Goal: Task Accomplishment & Management: Manage account settings

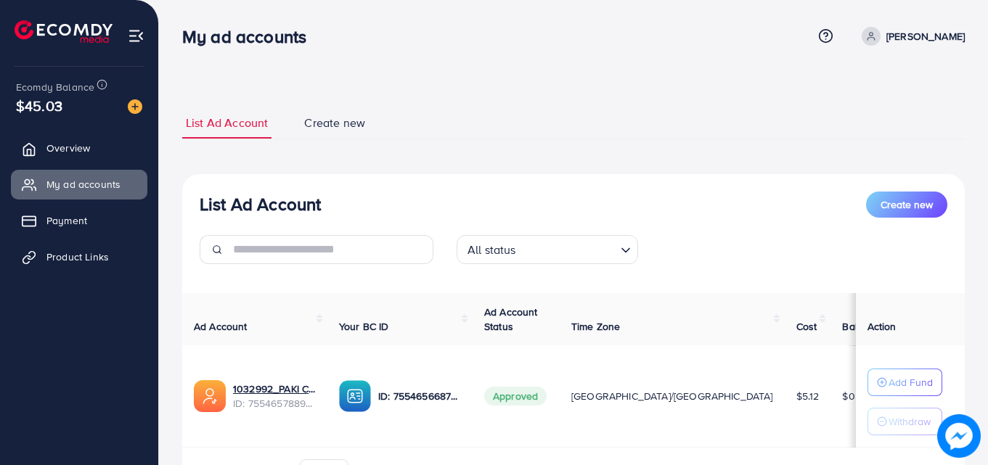
click at [134, 36] on img at bounding box center [136, 36] width 17 height 17
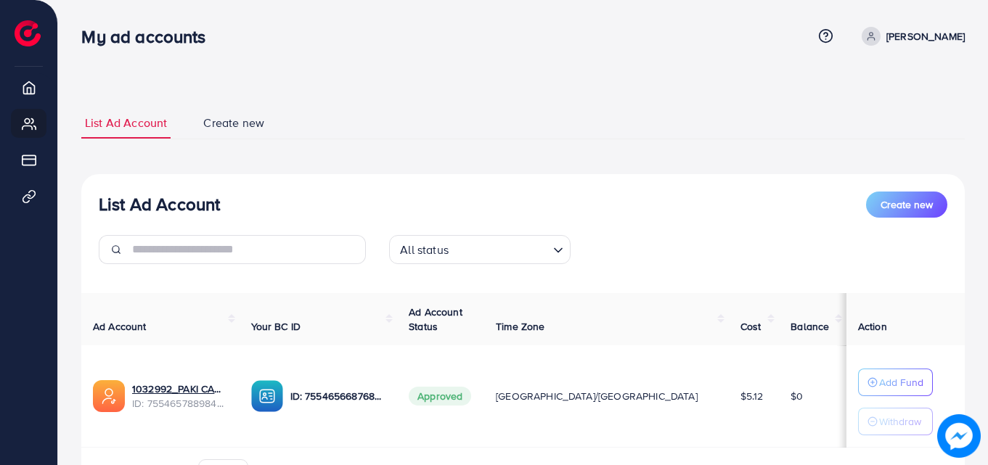
click at [876, 31] on icon at bounding box center [871, 36] width 10 height 10
click at [868, 86] on span "Profile" at bounding box center [874, 86] width 33 height 17
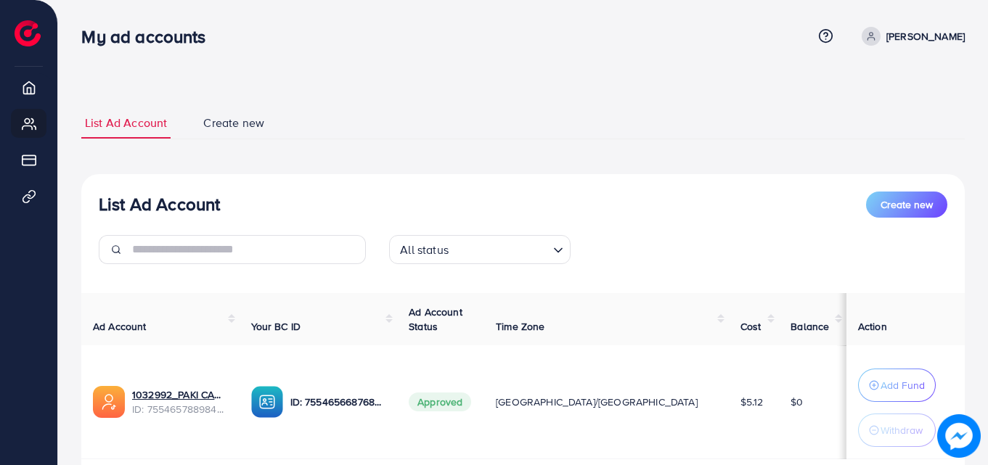
select select "********"
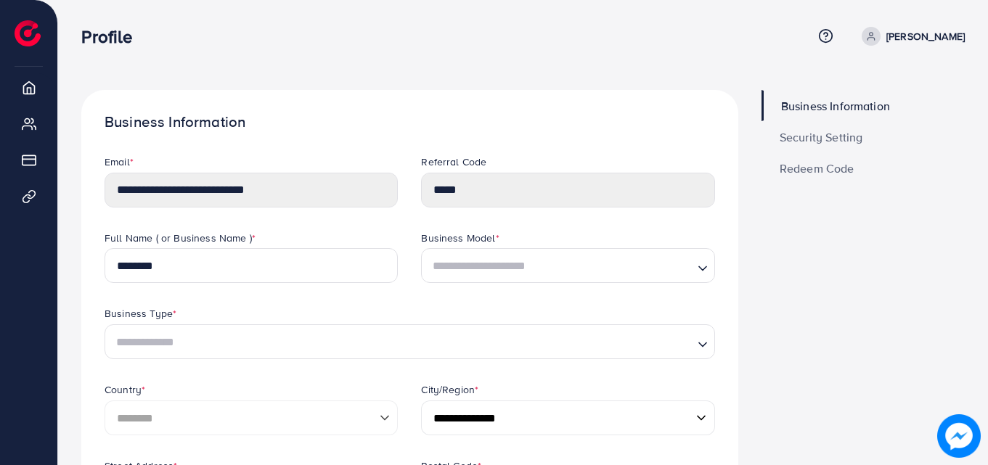
click at [798, 134] on span "Security Setting" at bounding box center [822, 137] width 84 height 12
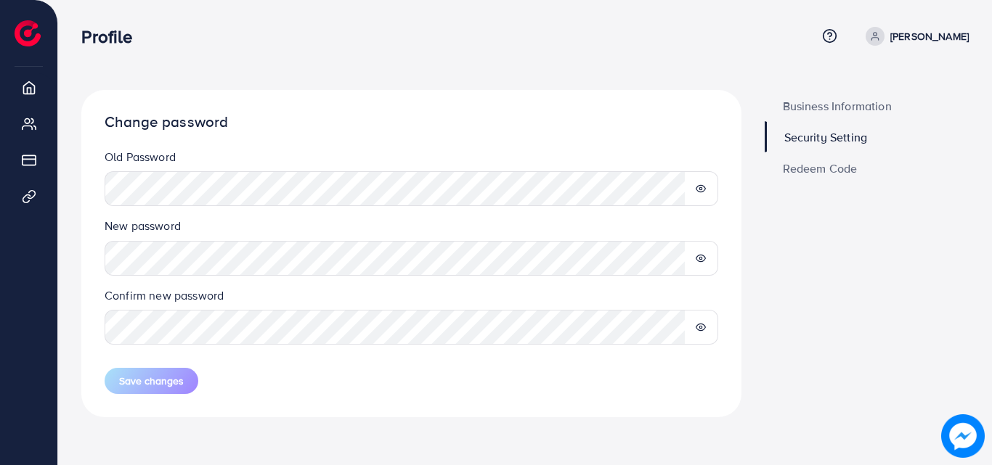
click at [693, 187] on div at bounding box center [701, 188] width 34 height 35
click at [700, 187] on icon at bounding box center [701, 189] width 10 height 10
click at [697, 327] on icon at bounding box center [701, 327] width 10 height 10
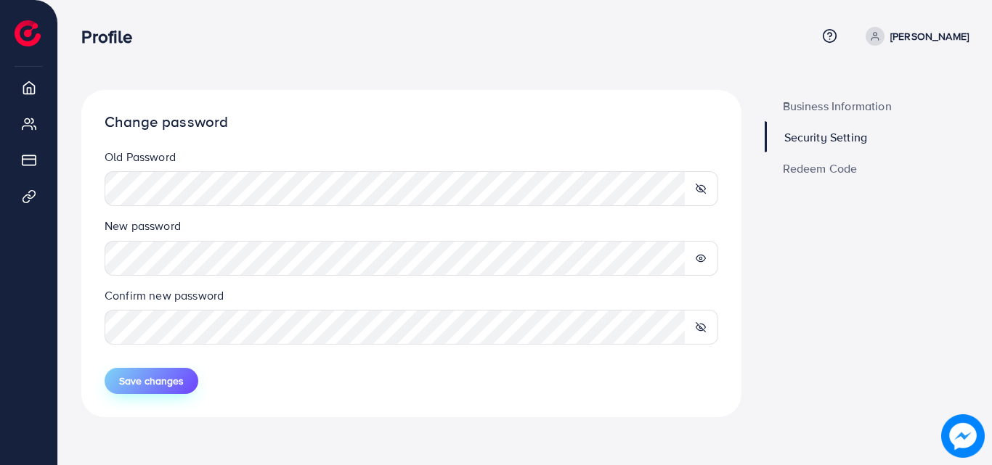
click at [187, 378] on button "Save changes" at bounding box center [152, 381] width 94 height 26
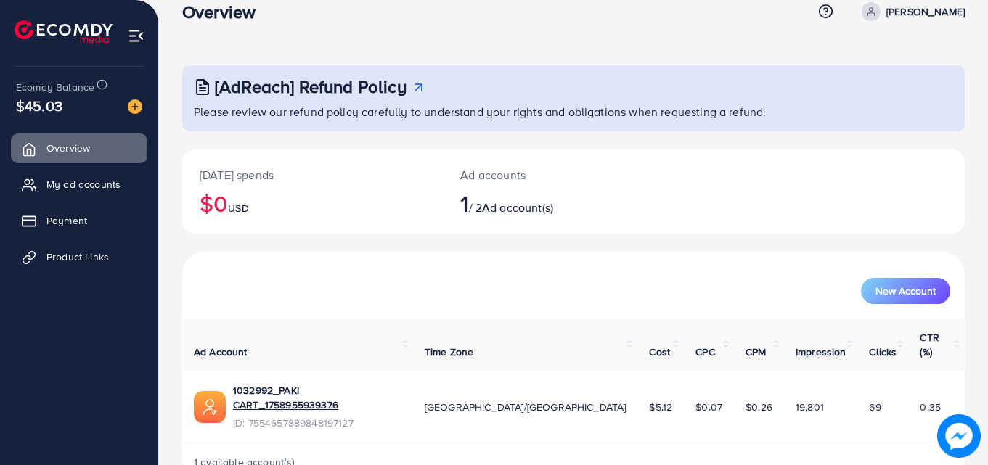
scroll to position [34, 0]
